Goal: Communication & Community: Share content

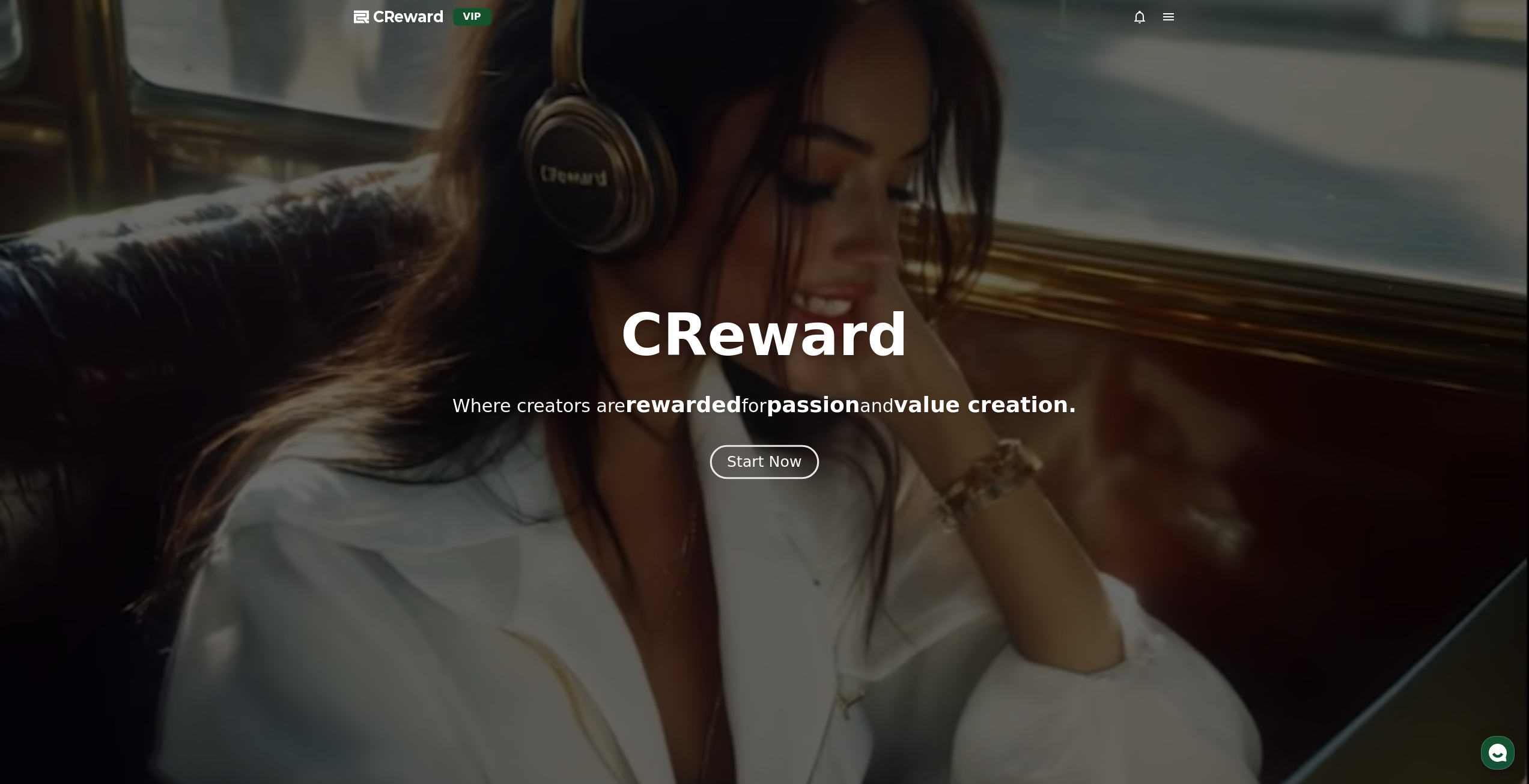
click at [779, 464] on div "Start Now" at bounding box center [764, 462] width 74 height 20
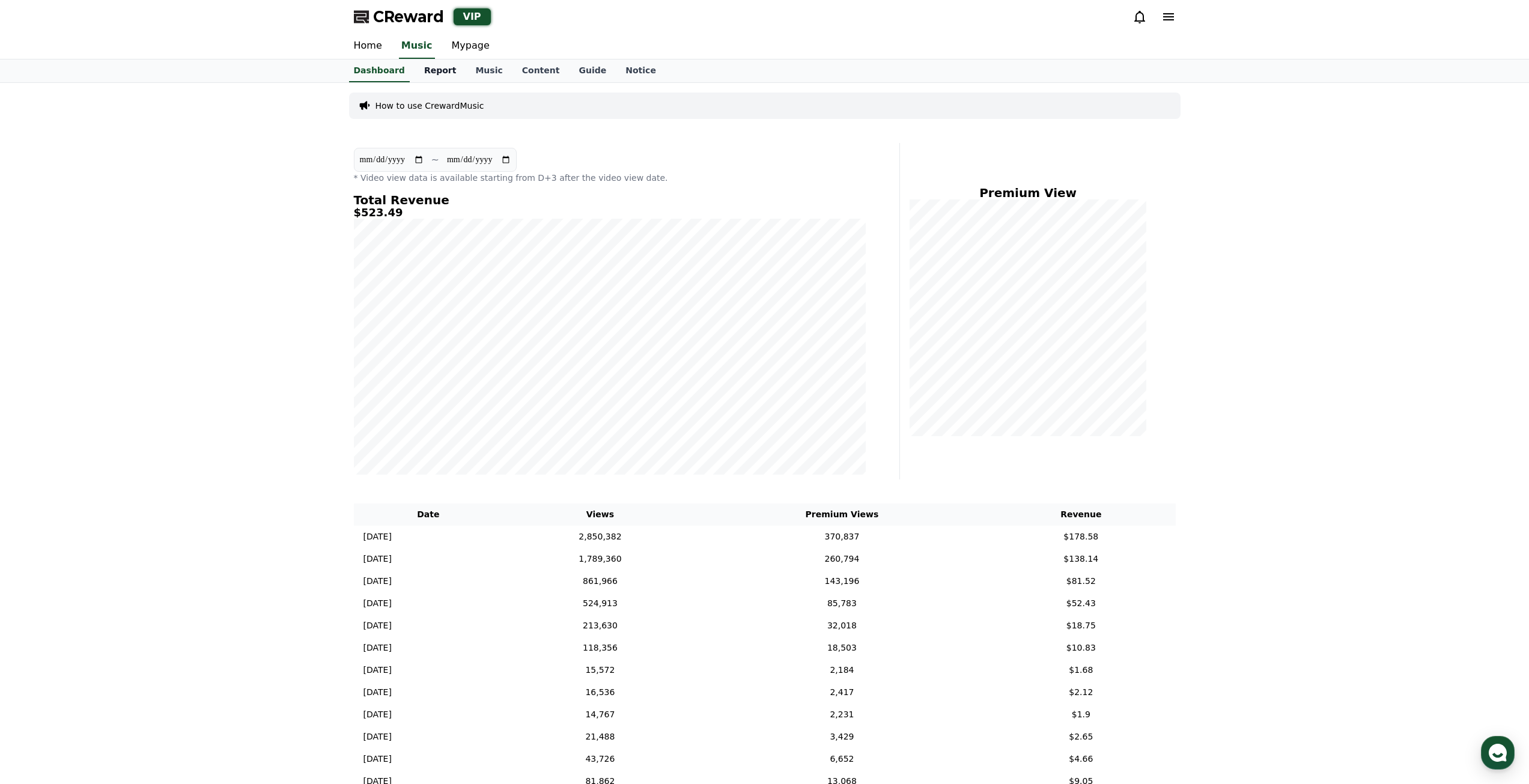
click at [422, 70] on link "Report" at bounding box center [441, 71] width 52 height 23
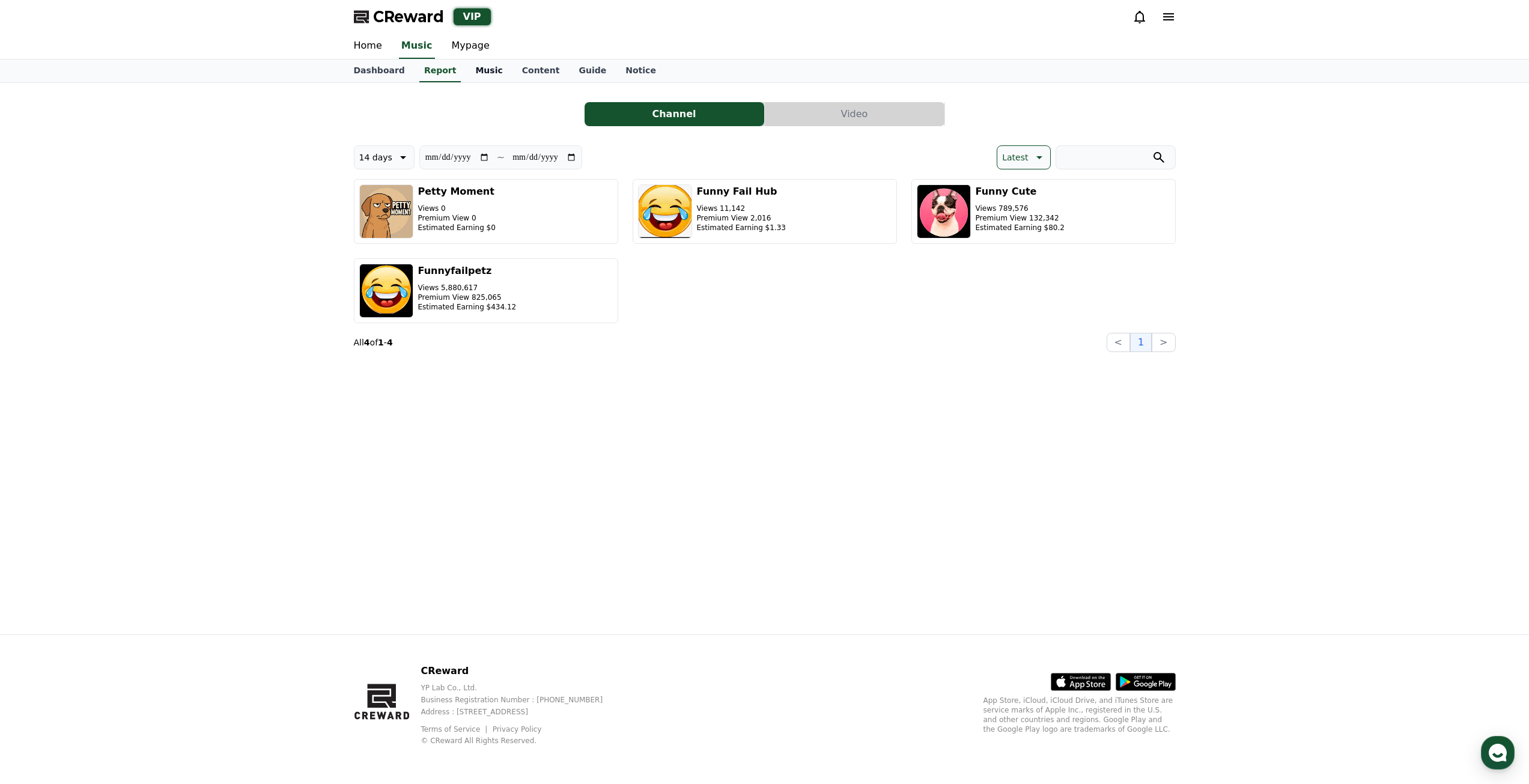
click at [491, 79] on link "Music" at bounding box center [488, 71] width 46 height 23
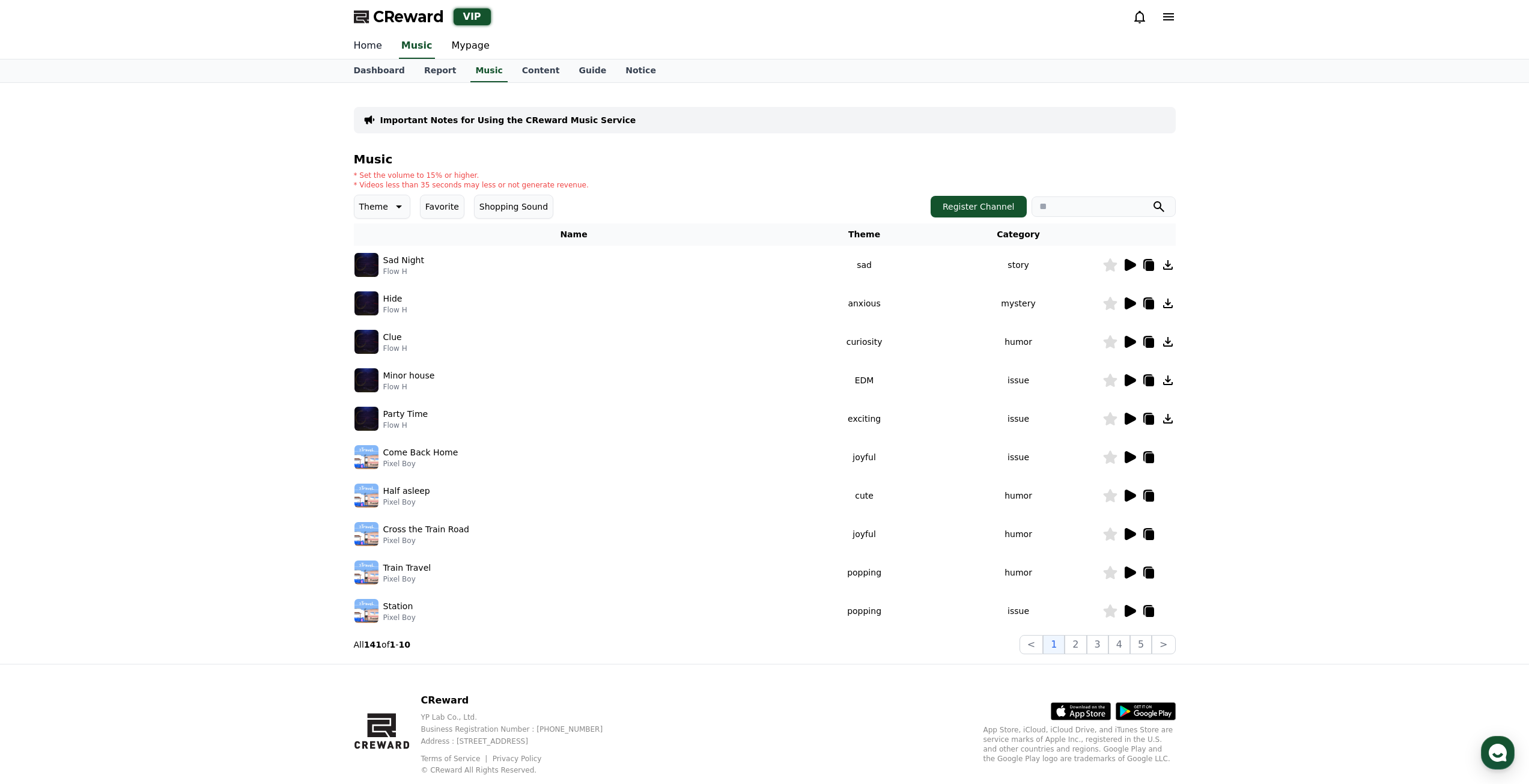
click at [376, 52] on link "Home" at bounding box center [368, 46] width 48 height 25
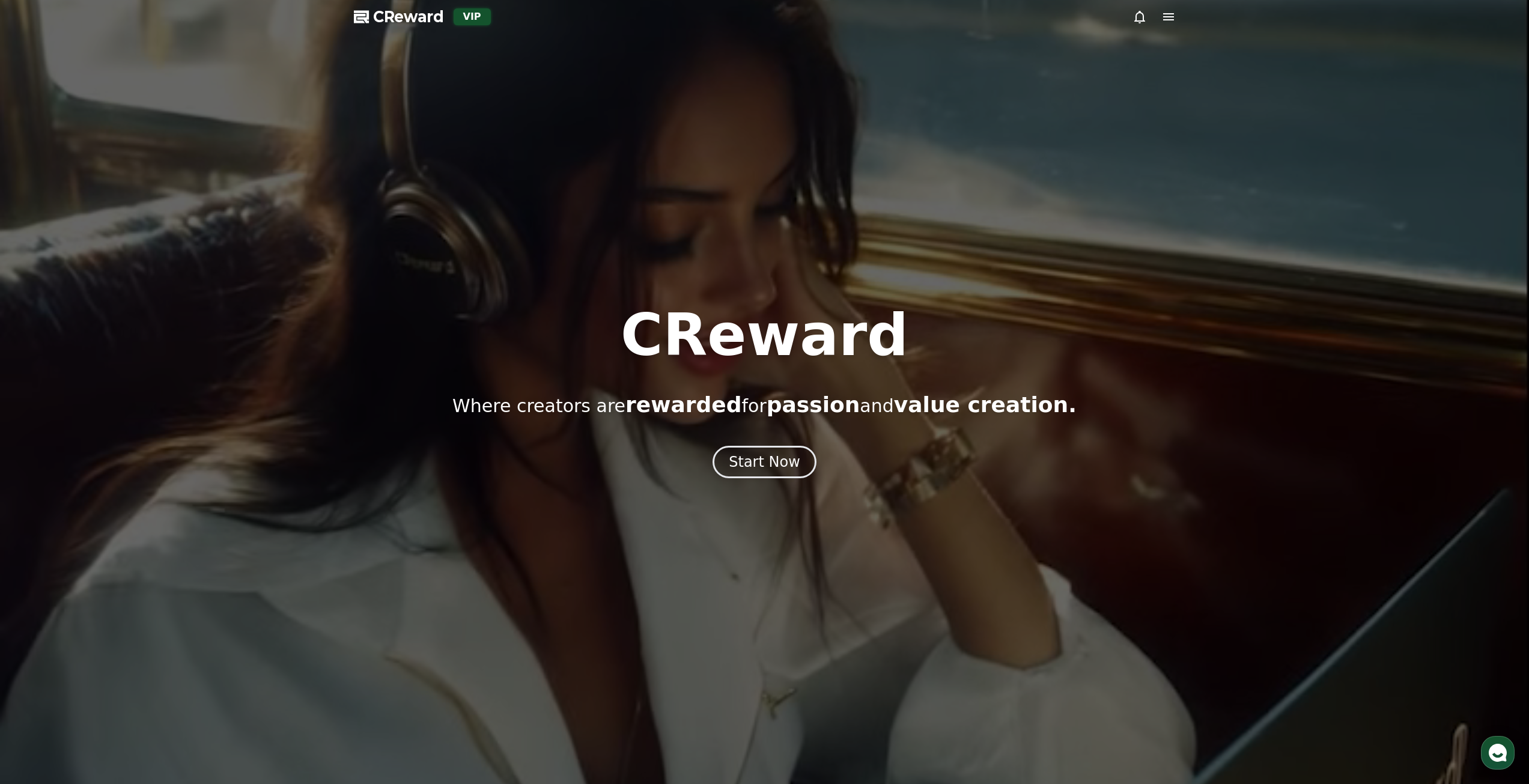
drag, startPoint x: 1504, startPoint y: 762, endPoint x: 1501, endPoint y: 753, distance: 9.5
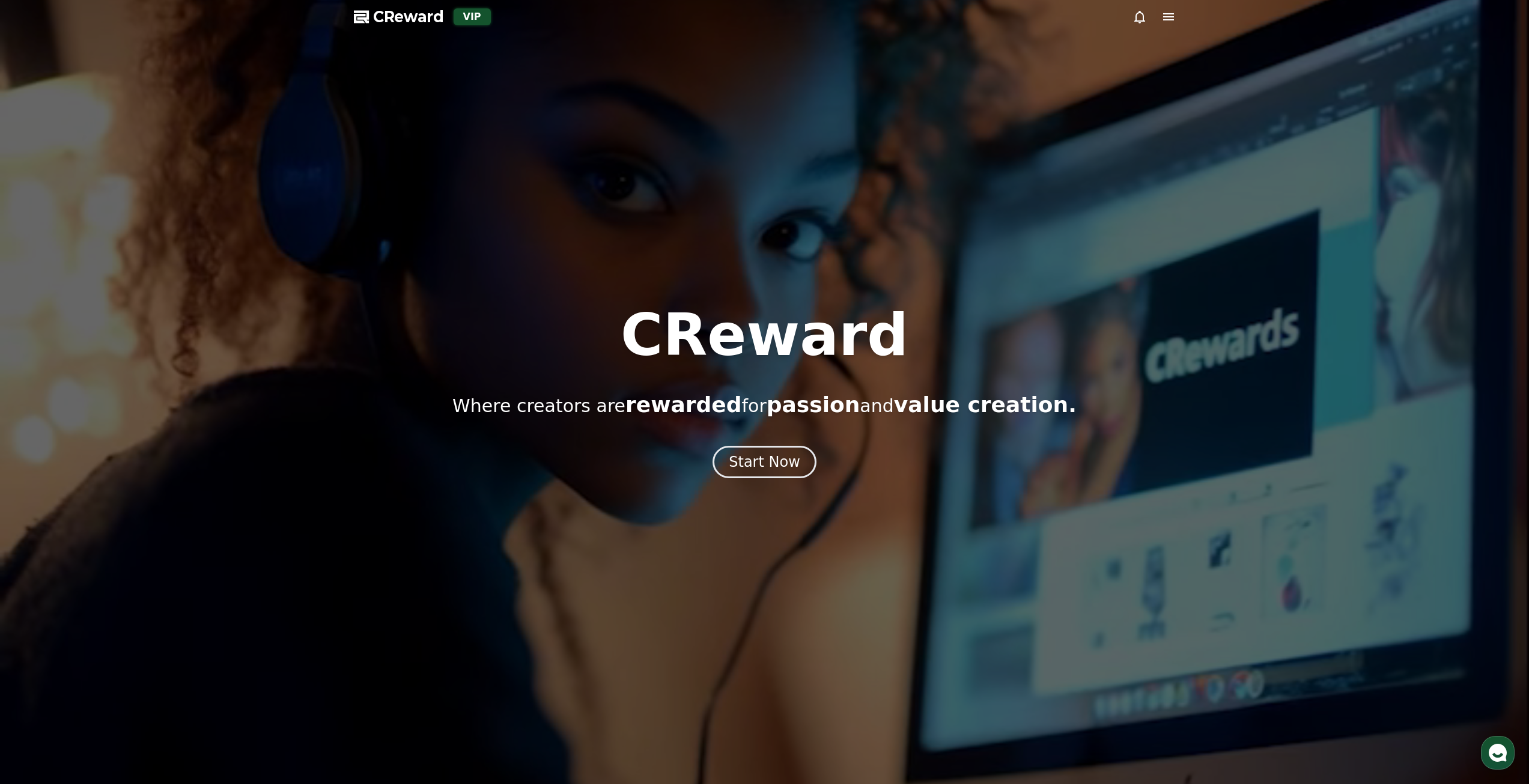
click at [1505, 760] on icon "button" at bounding box center [1498, 753] width 22 height 22
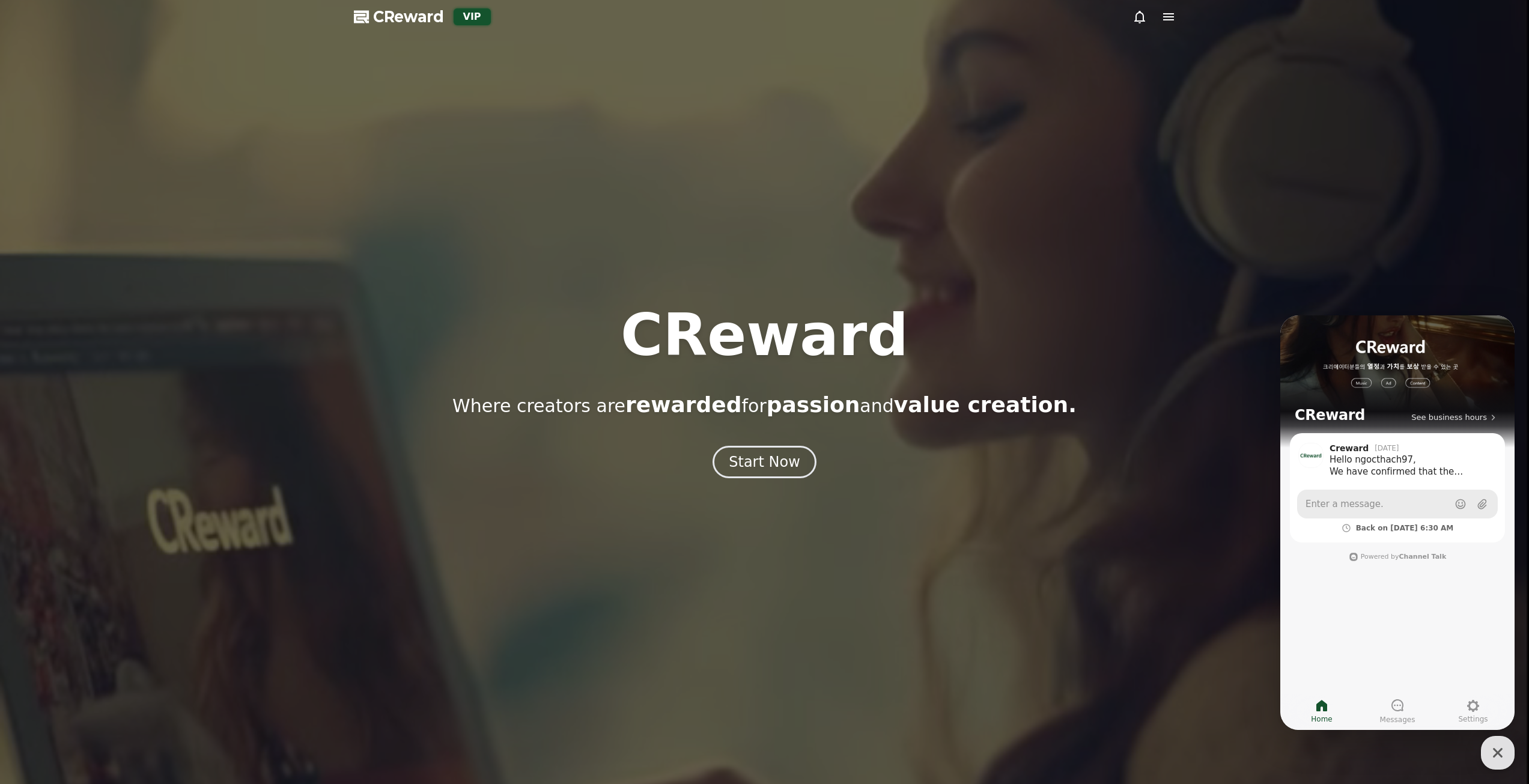
click at [1399, 501] on link "Enter a message." at bounding box center [1397, 504] width 200 height 29
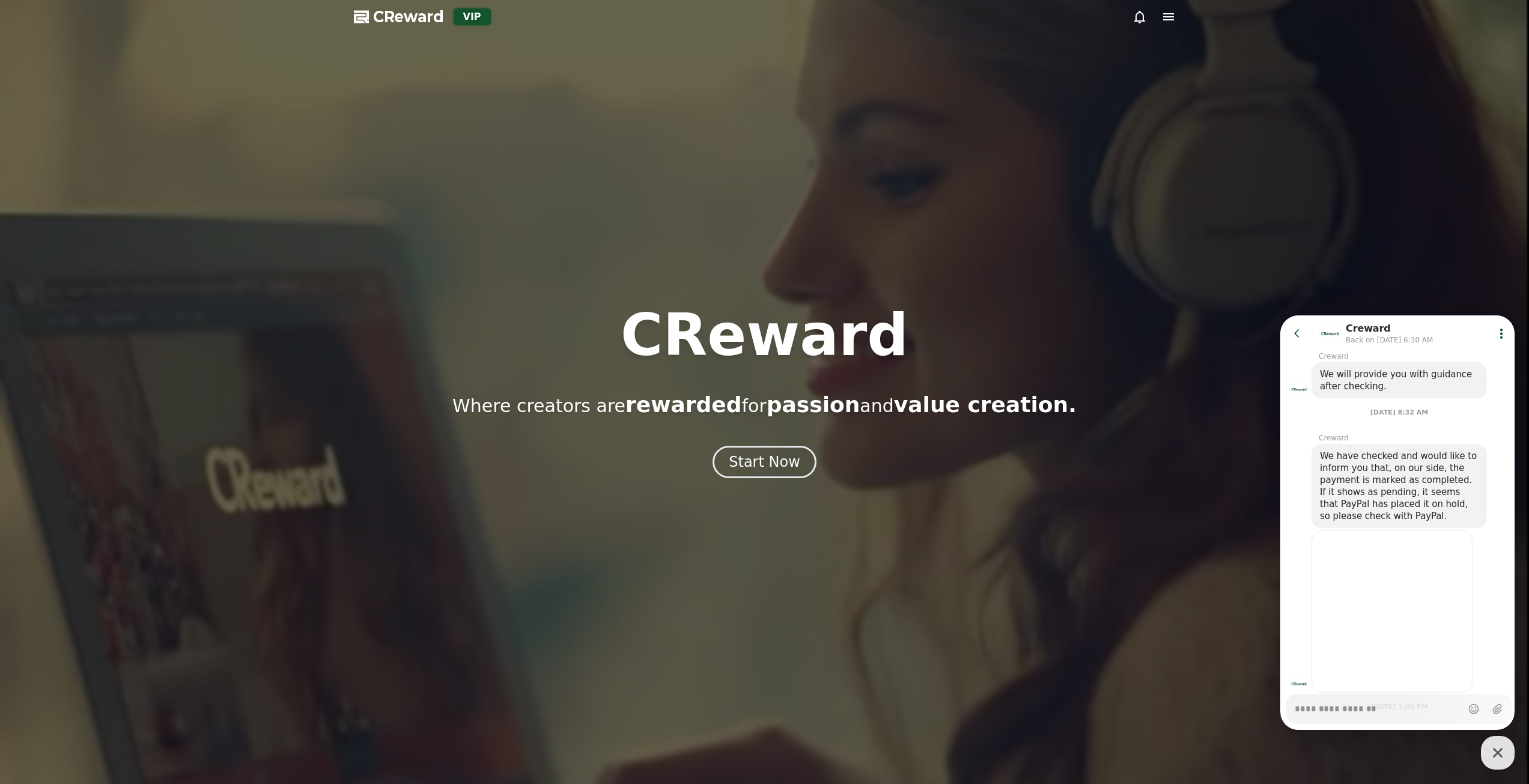
scroll to position [2266, 0]
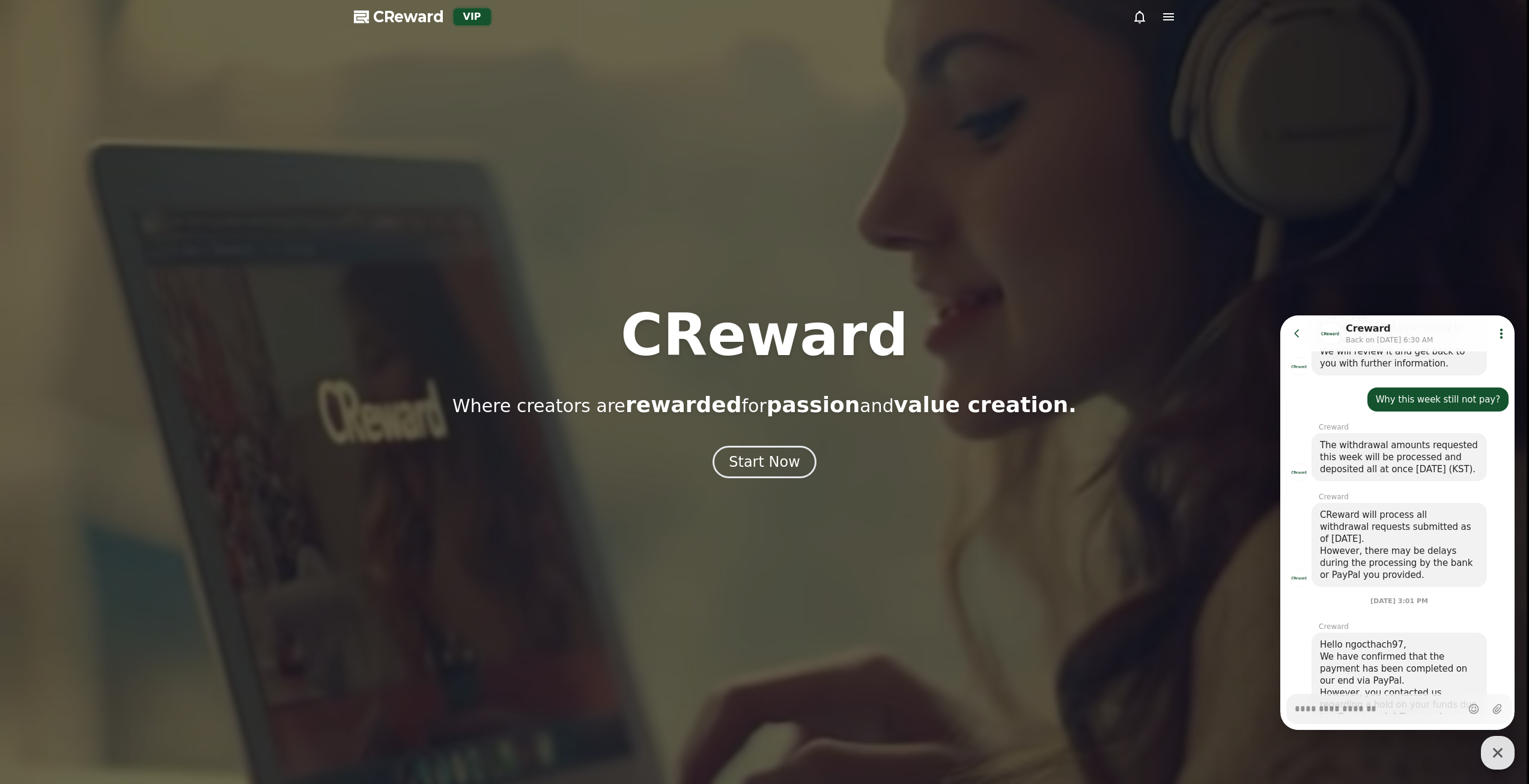
type textarea "*"
